Goal: Task Accomplishment & Management: Complete application form

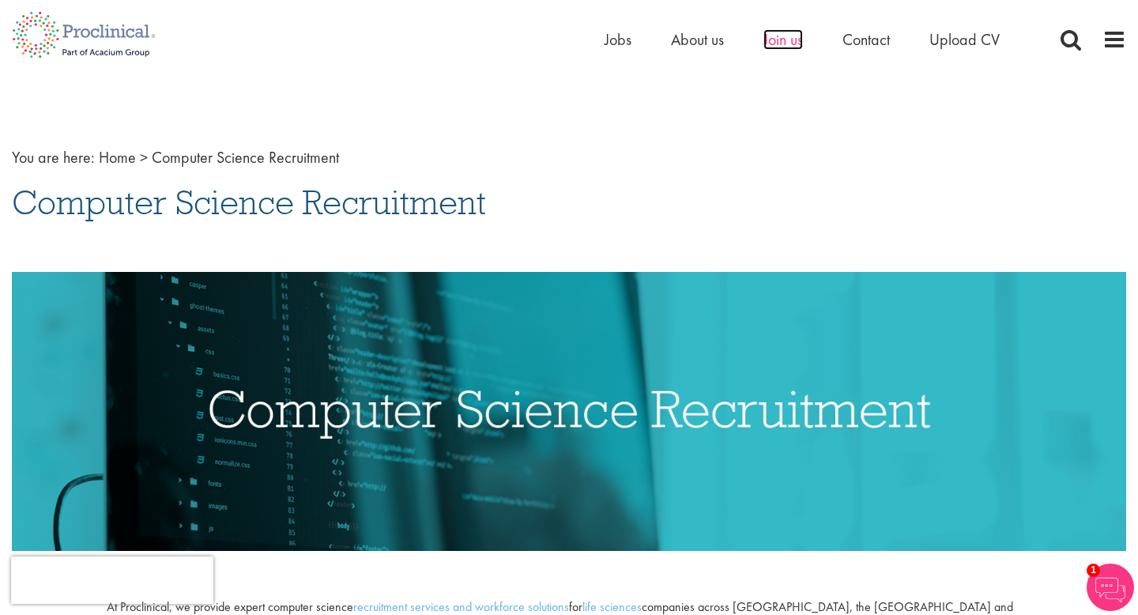
click at [777, 44] on span "Join us" at bounding box center [783, 39] width 40 height 21
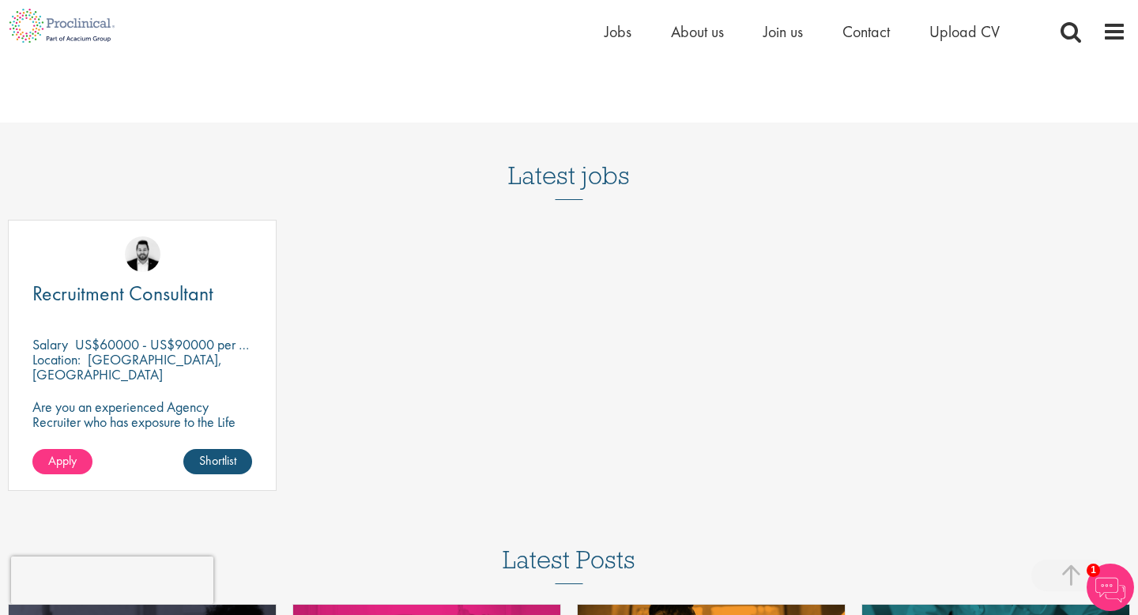
scroll to position [1900, 0]
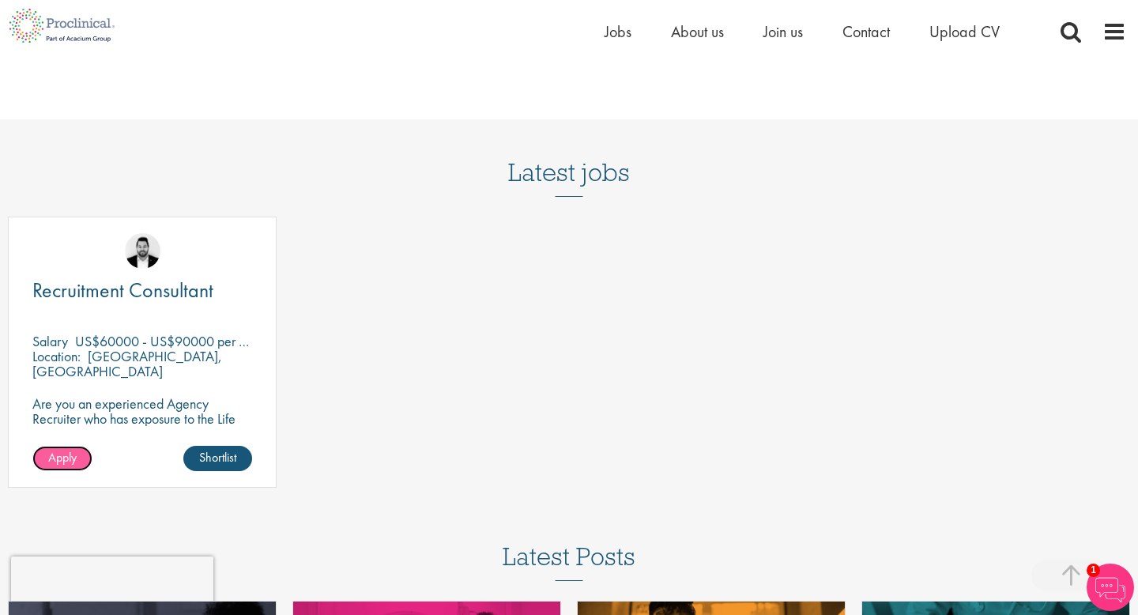
click at [75, 458] on span "Apply" at bounding box center [62, 457] width 28 height 17
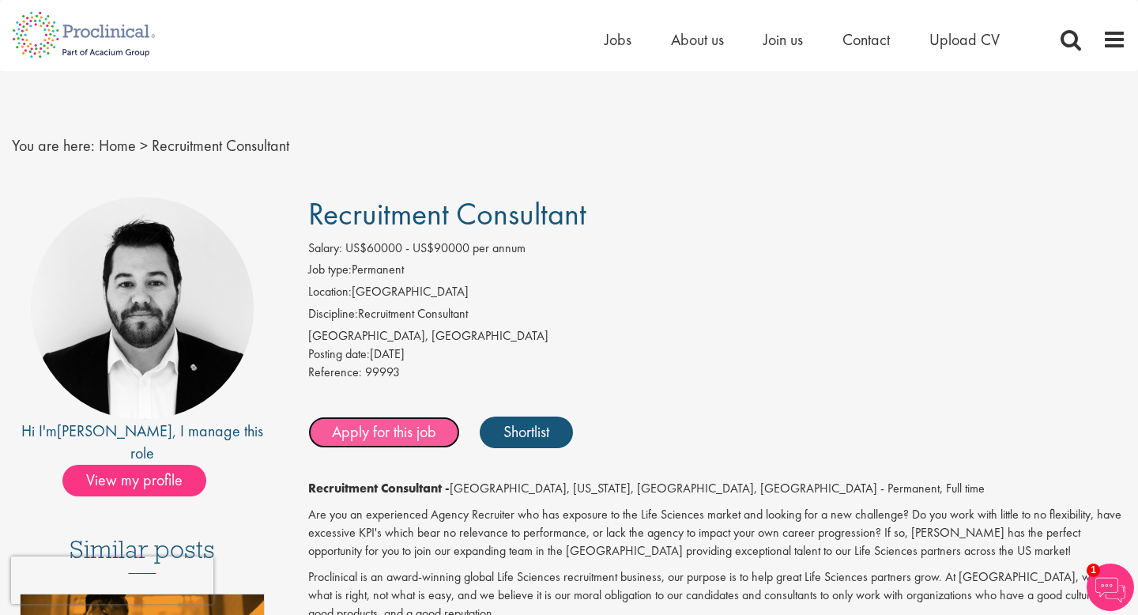
click at [425, 442] on link "Apply for this job" at bounding box center [384, 432] width 152 height 32
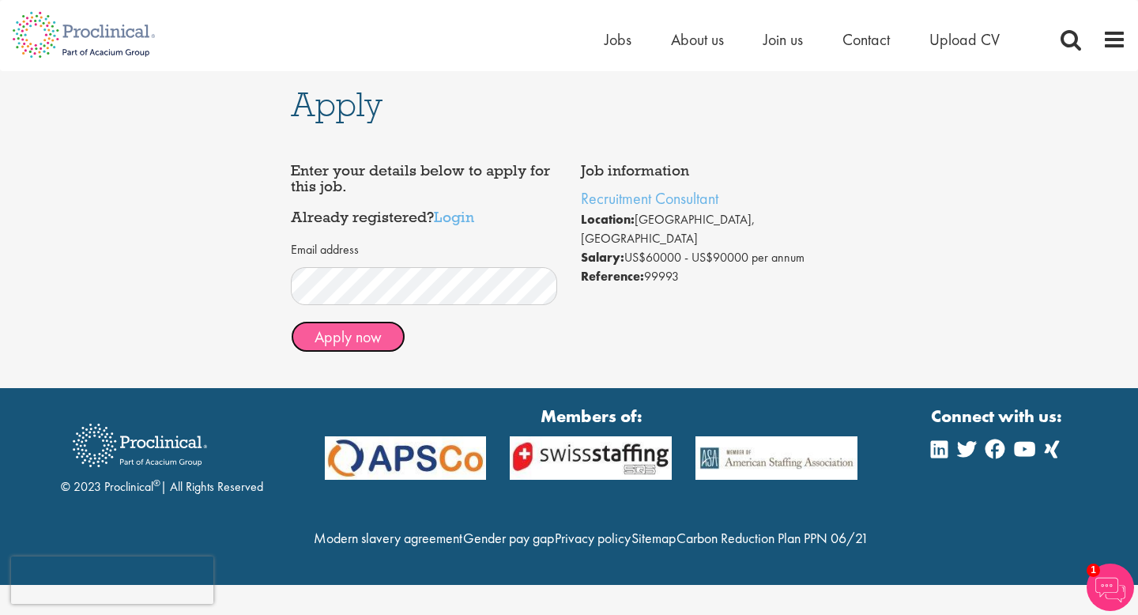
click at [385, 340] on button "Apply now" at bounding box center [348, 337] width 115 height 32
